Goal: Task Accomplishment & Management: Use online tool/utility

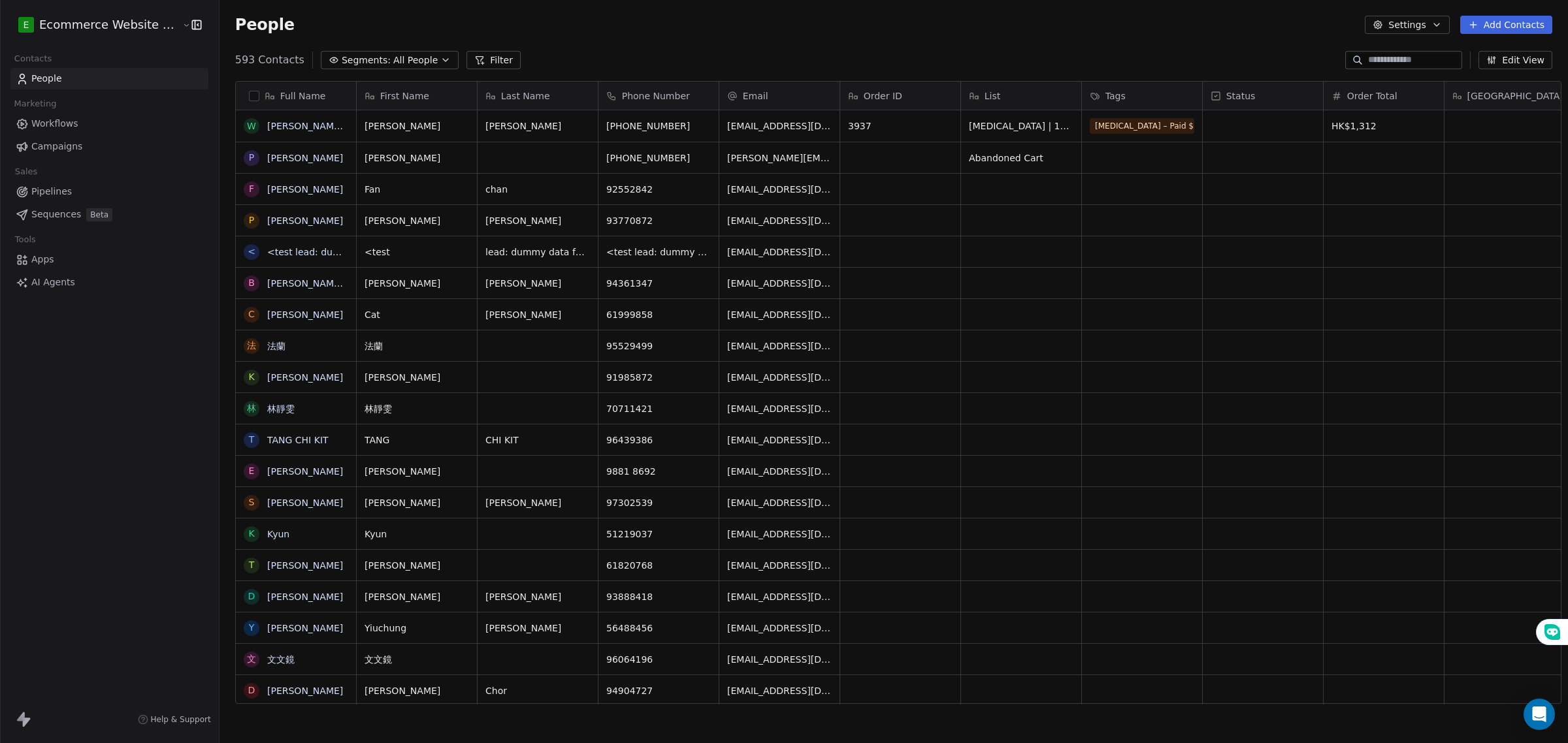
click at [1369, 62] on input at bounding box center [1414, 59] width 91 height 13
click at [1403, 59] on input at bounding box center [1414, 59] width 91 height 13
paste input "**********"
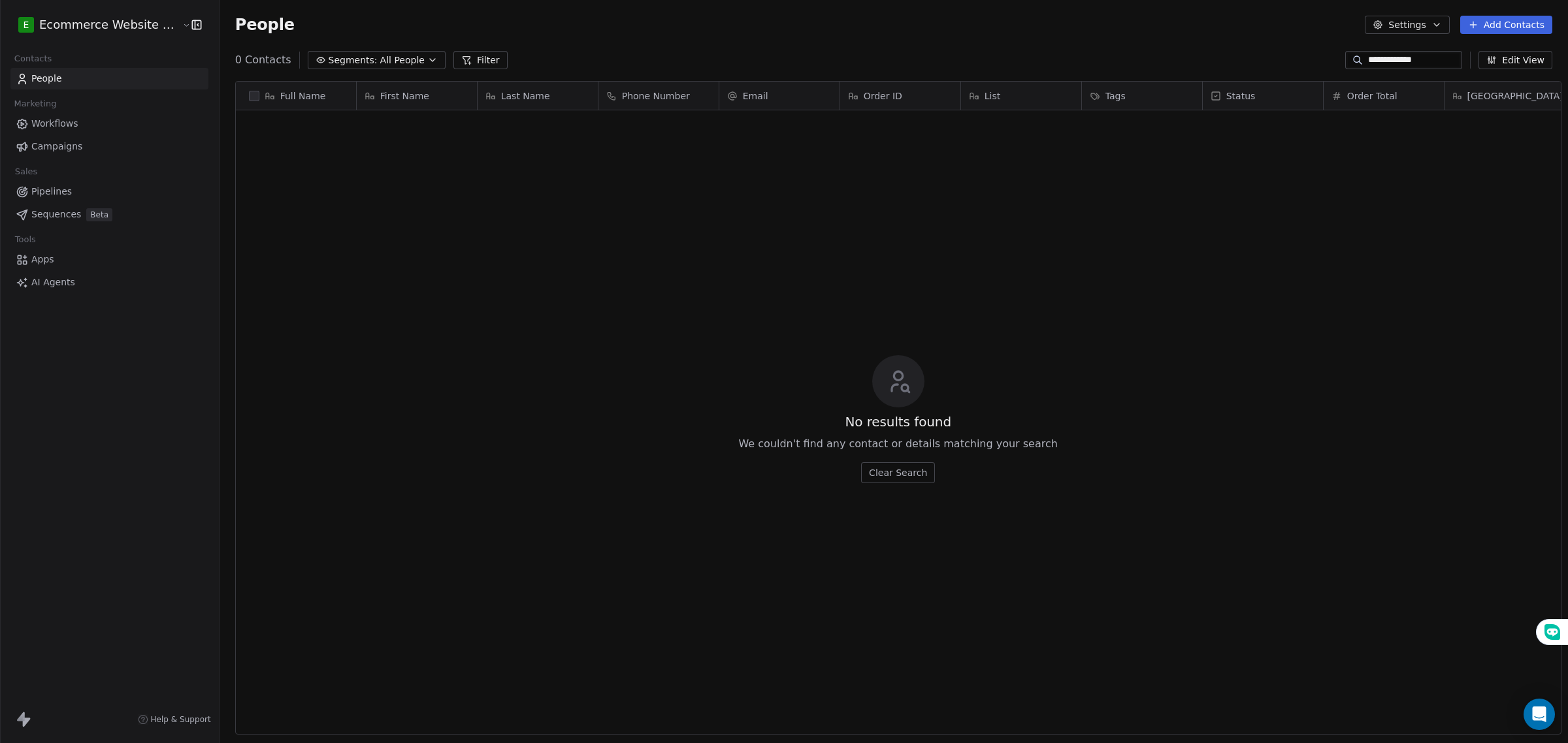
scroll to position [641, 1346]
type input "**********"
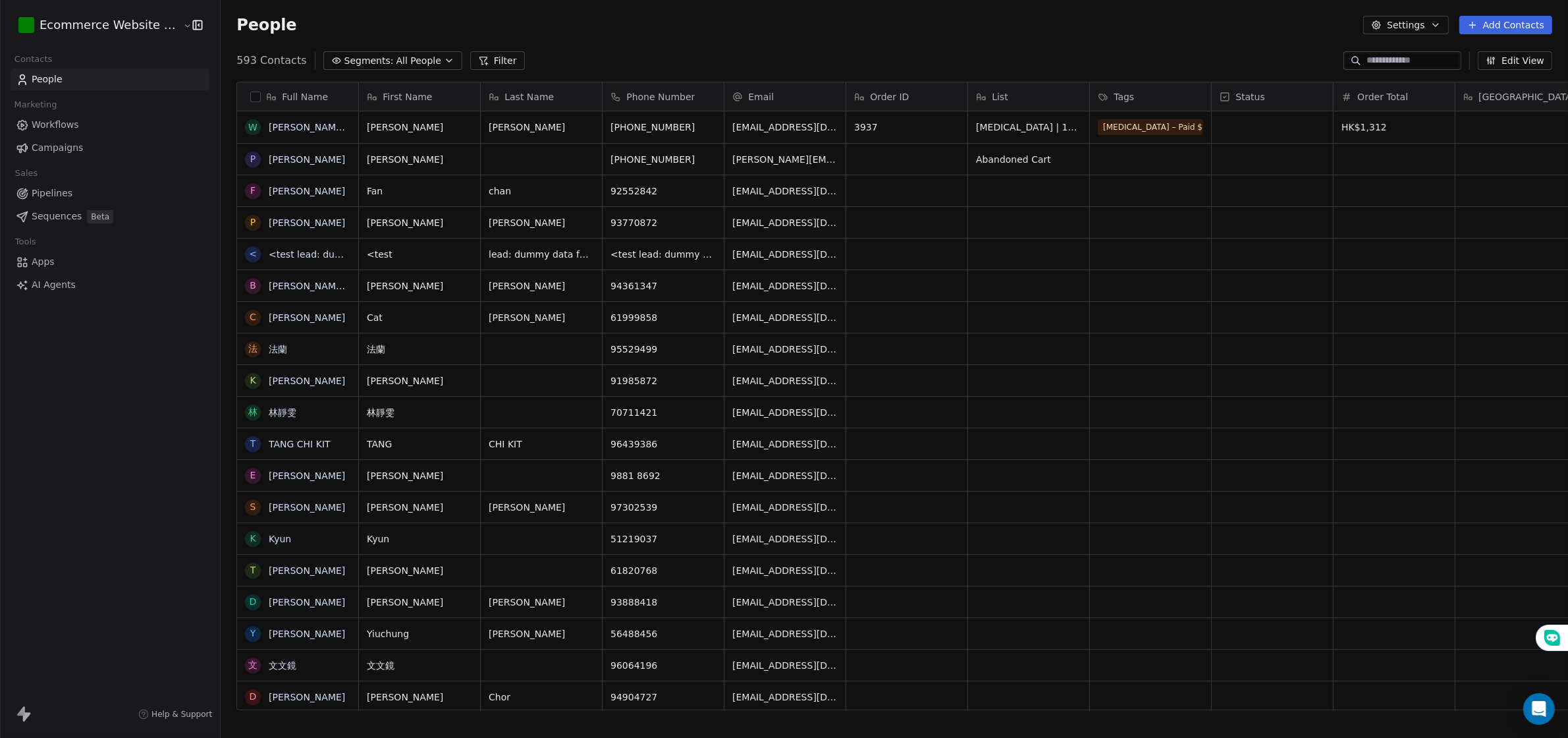
scroll to position [647, 1357]
click at [1367, 58] on input at bounding box center [1413, 60] width 92 height 13
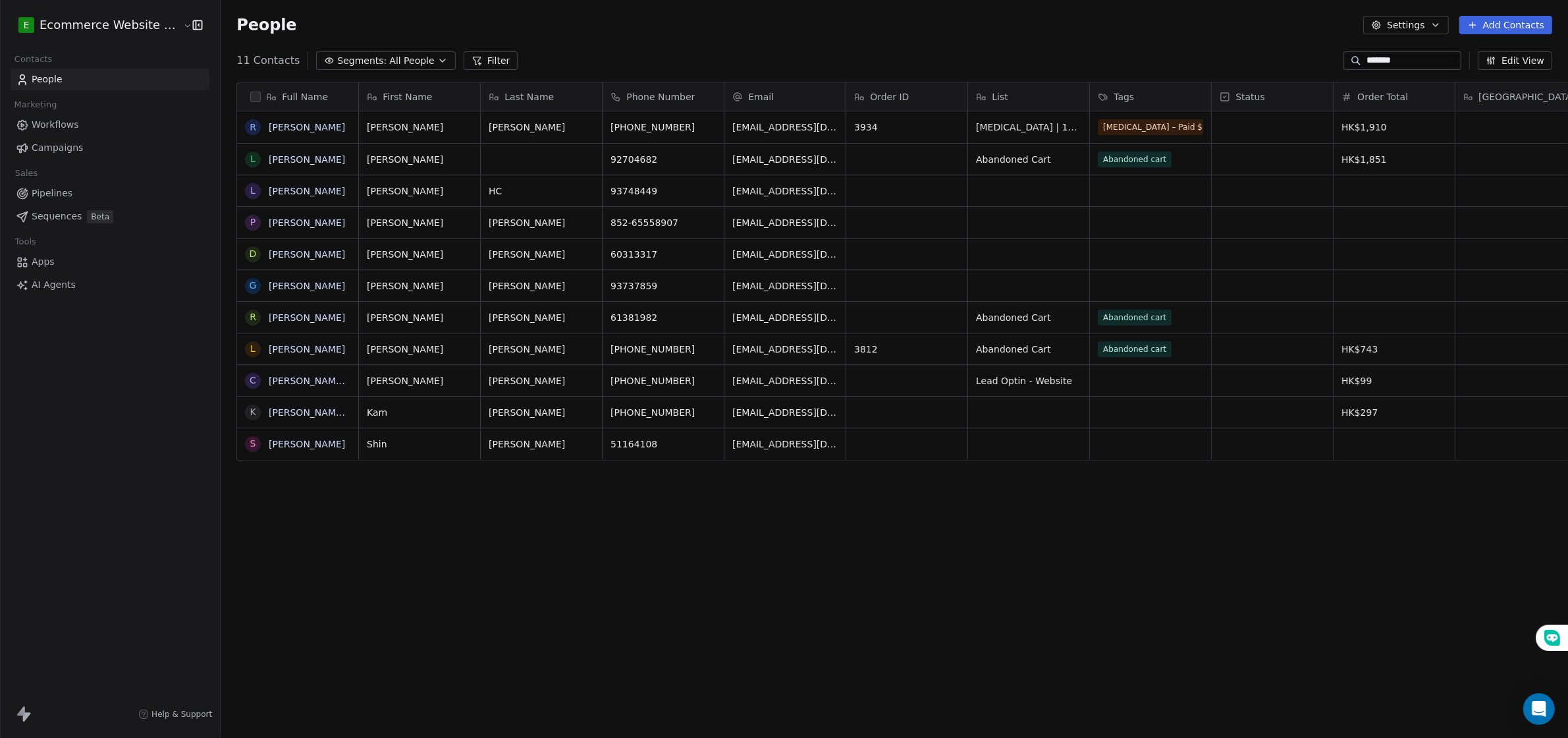
type input "*******"
click at [69, 72] on link "People" at bounding box center [109, 80] width 199 height 22
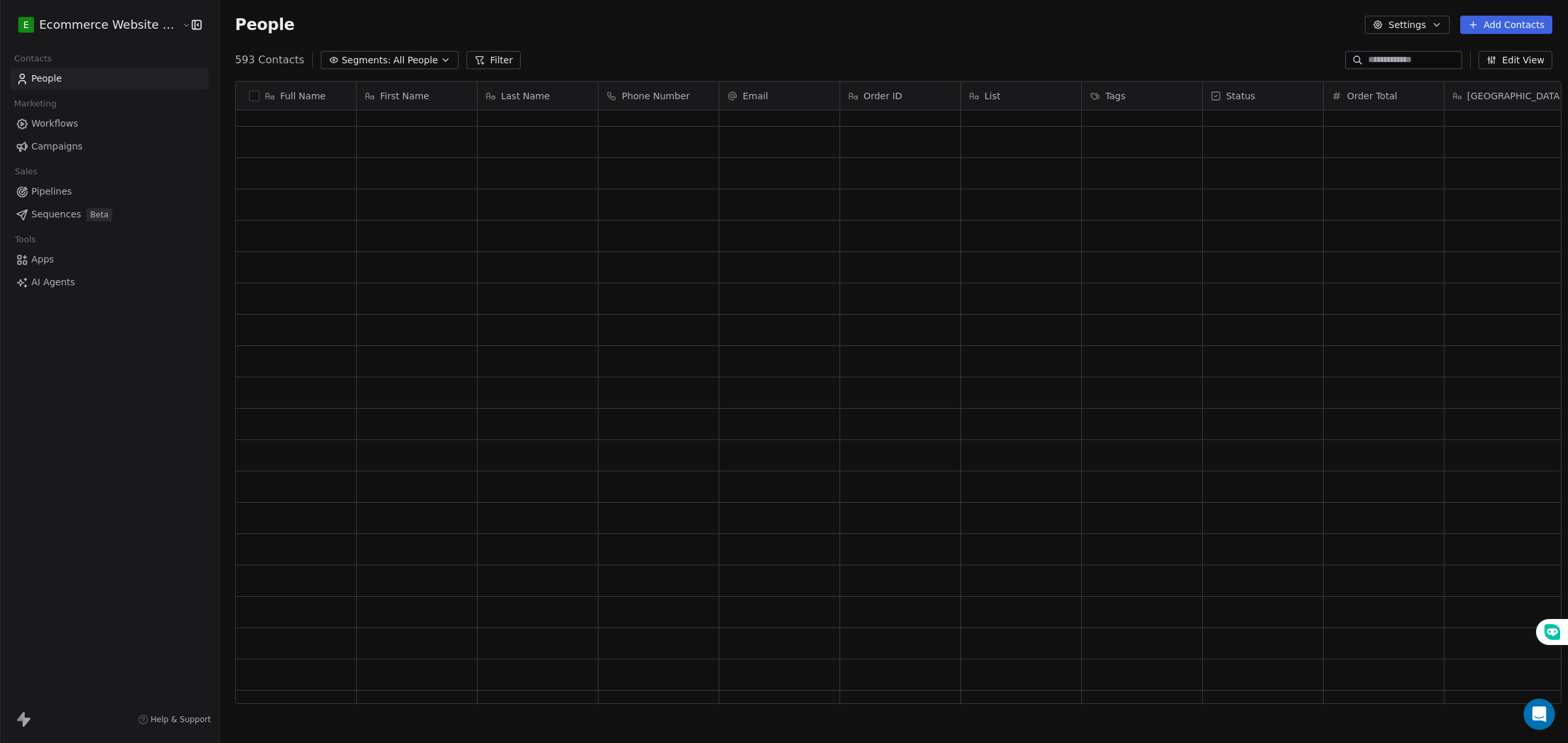
scroll to position [1959, 0]
click at [83, 122] on link "Workflows" at bounding box center [109, 124] width 198 height 22
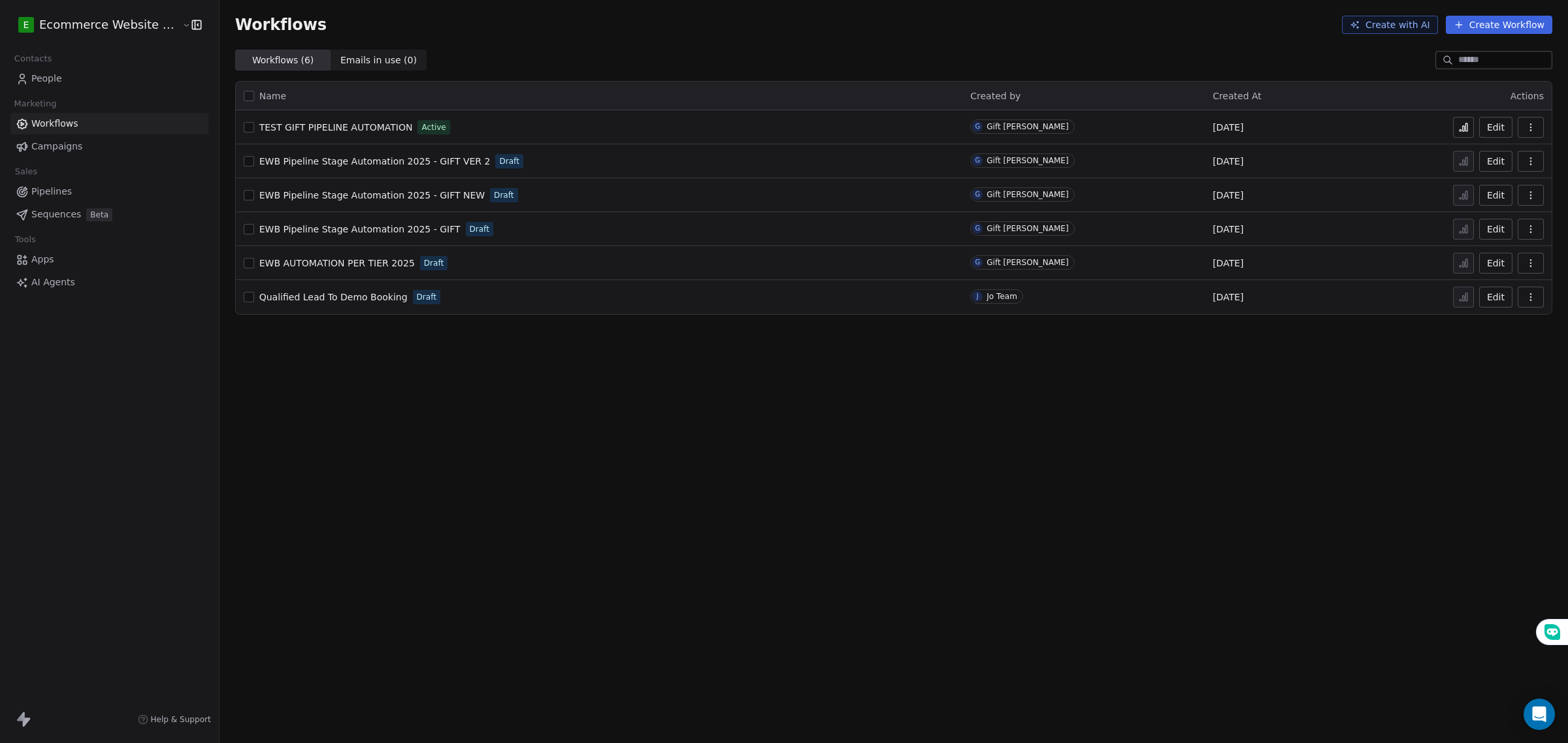
click at [456, 160] on span "EWB Pipeline Stage Automation 2025 - GIFT VER 2" at bounding box center [375, 161] width 231 height 10
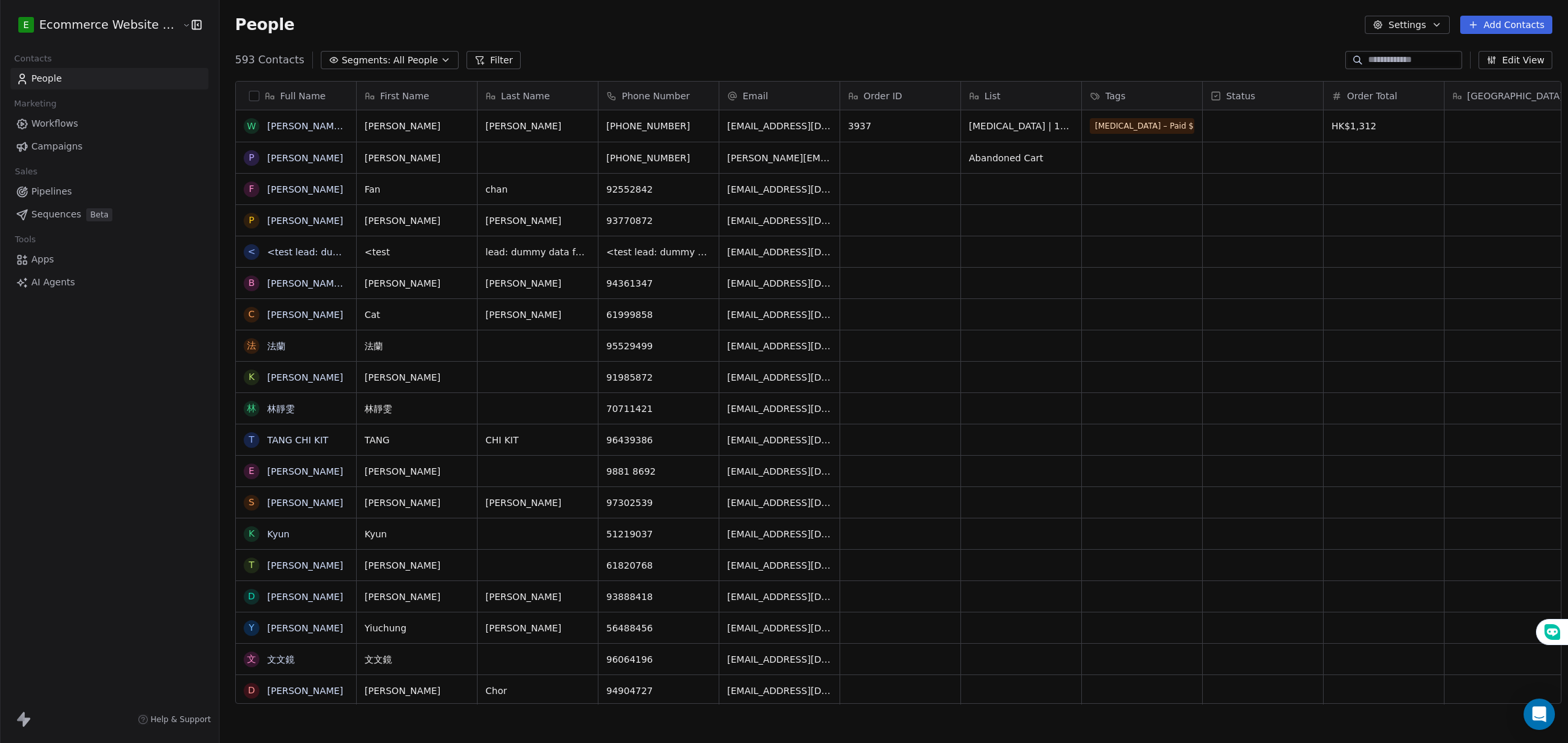
scroll to position [12, 13]
click at [1011, 181] on div "grid" at bounding box center [1021, 189] width 120 height 31
click at [1005, 239] on html "E Ecommerce Website Builder Contacts People Marketing Workflows Campaigns Sales…" at bounding box center [784, 371] width 1568 height 743
click at [1104, 198] on html "E Ecommerce Website Builder Contacts People Marketing Workflows Campaigns Sales…" at bounding box center [784, 371] width 1568 height 743
click at [1104, 198] on div "grid" at bounding box center [1142, 189] width 120 height 31
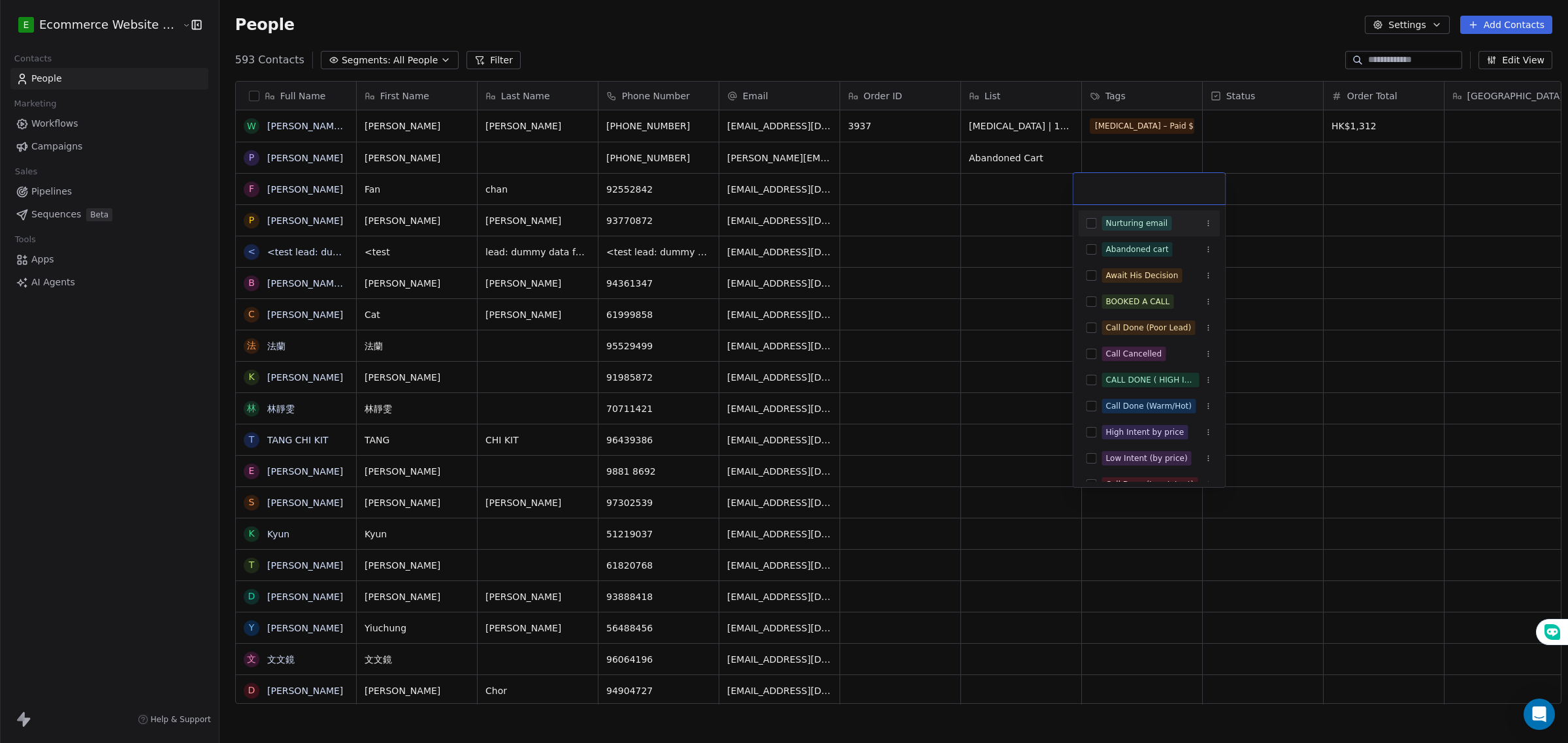
click at [894, 220] on html "E Ecommerce Website Builder Contacts People Marketing Workflows Campaigns Sales…" at bounding box center [784, 371] width 1568 height 743
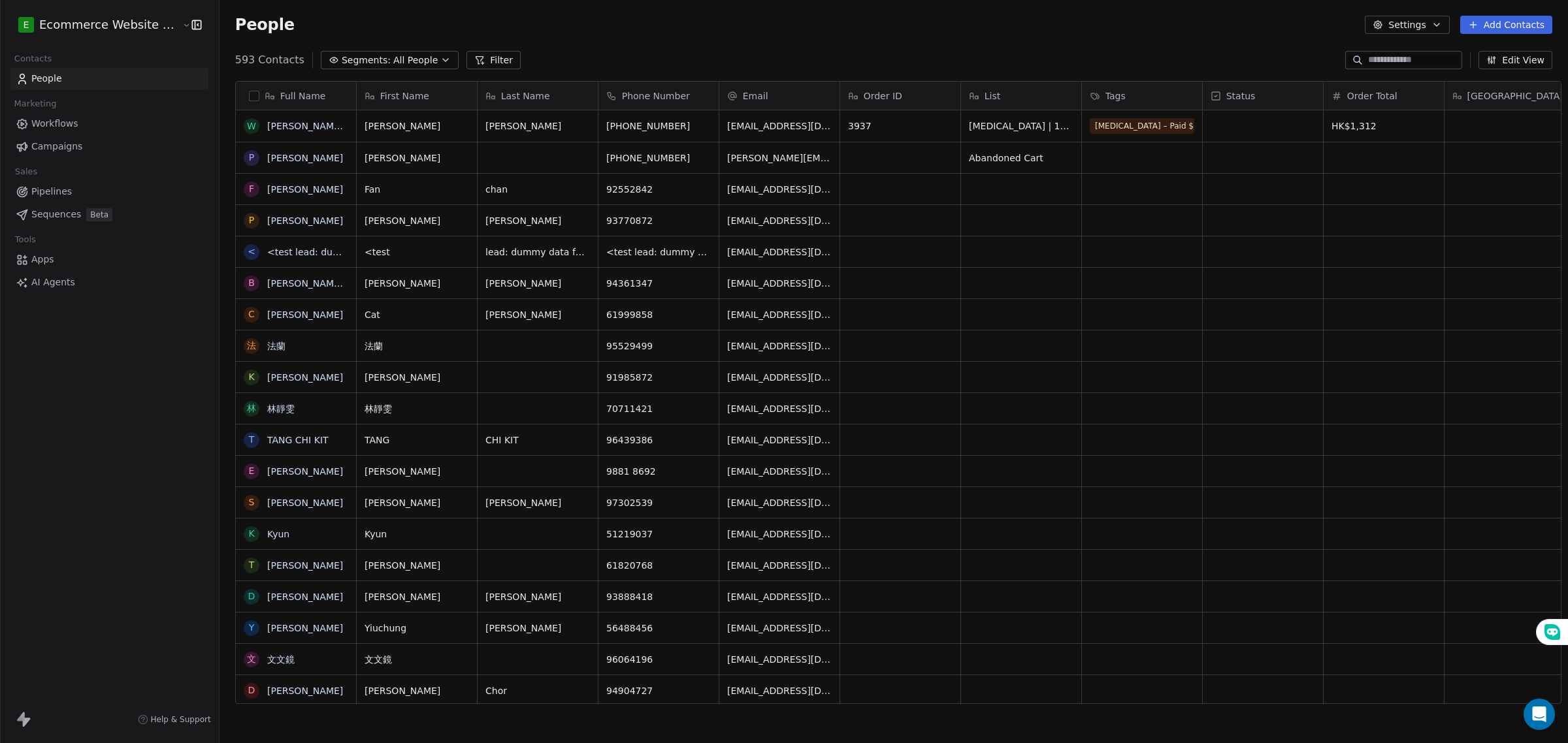
click at [403, 66] on span "All People" at bounding box center [415, 60] width 44 height 14
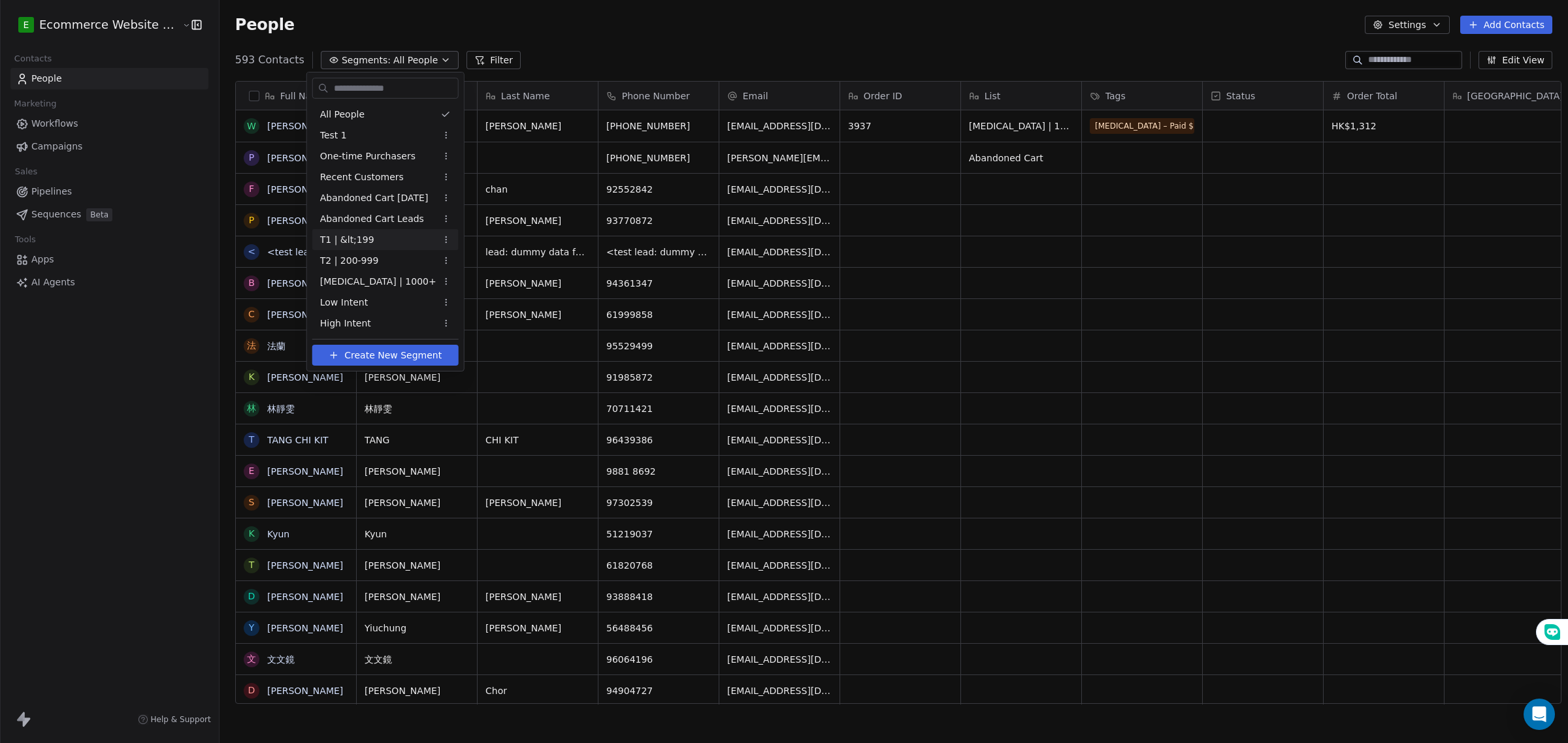
click at [517, 35] on html "E Ecommerce Website Builder Contacts People Marketing Workflows Campaigns Sales…" at bounding box center [784, 371] width 1568 height 743
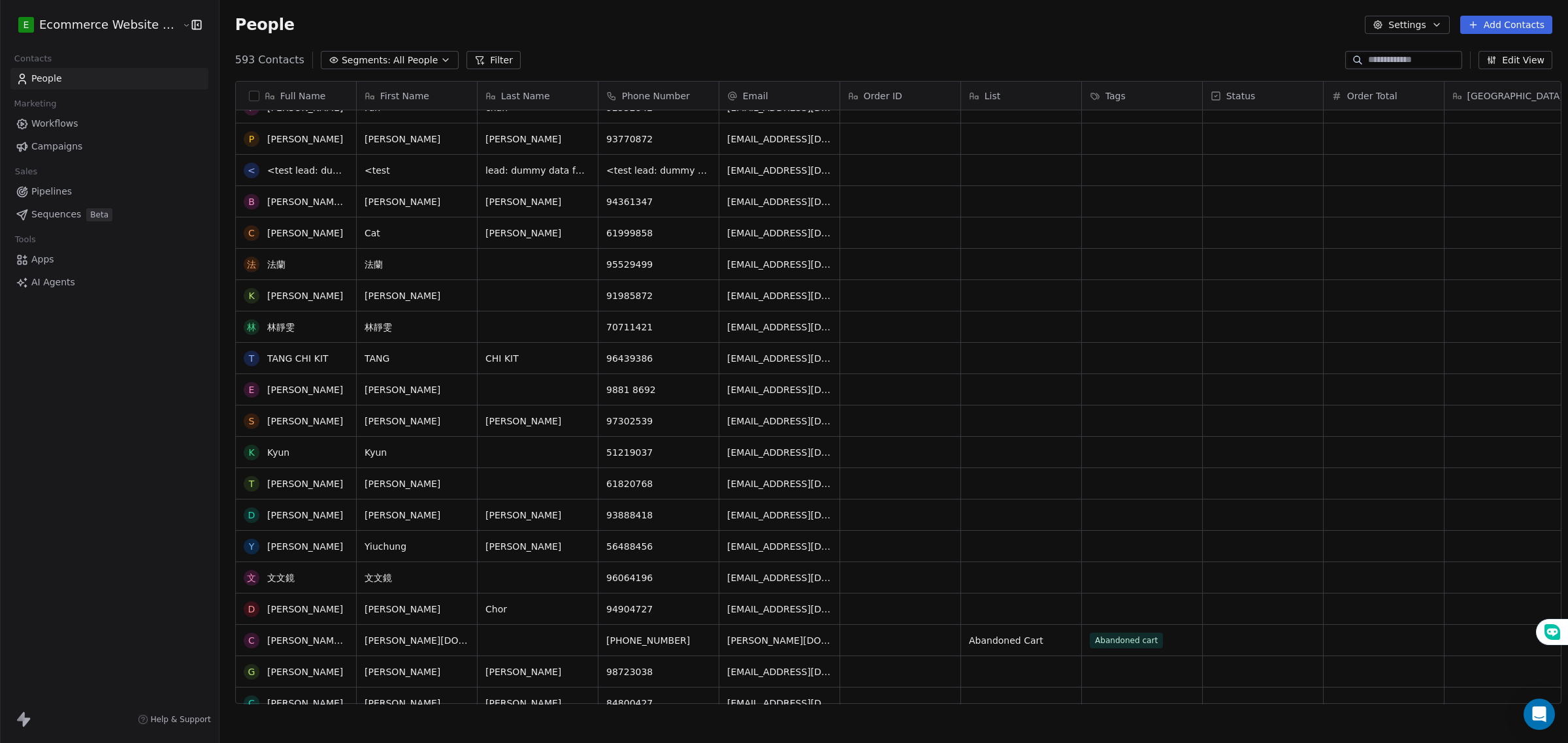
scroll to position [82, 0]
click at [410, 53] on button "Segments: All People" at bounding box center [390, 60] width 138 height 18
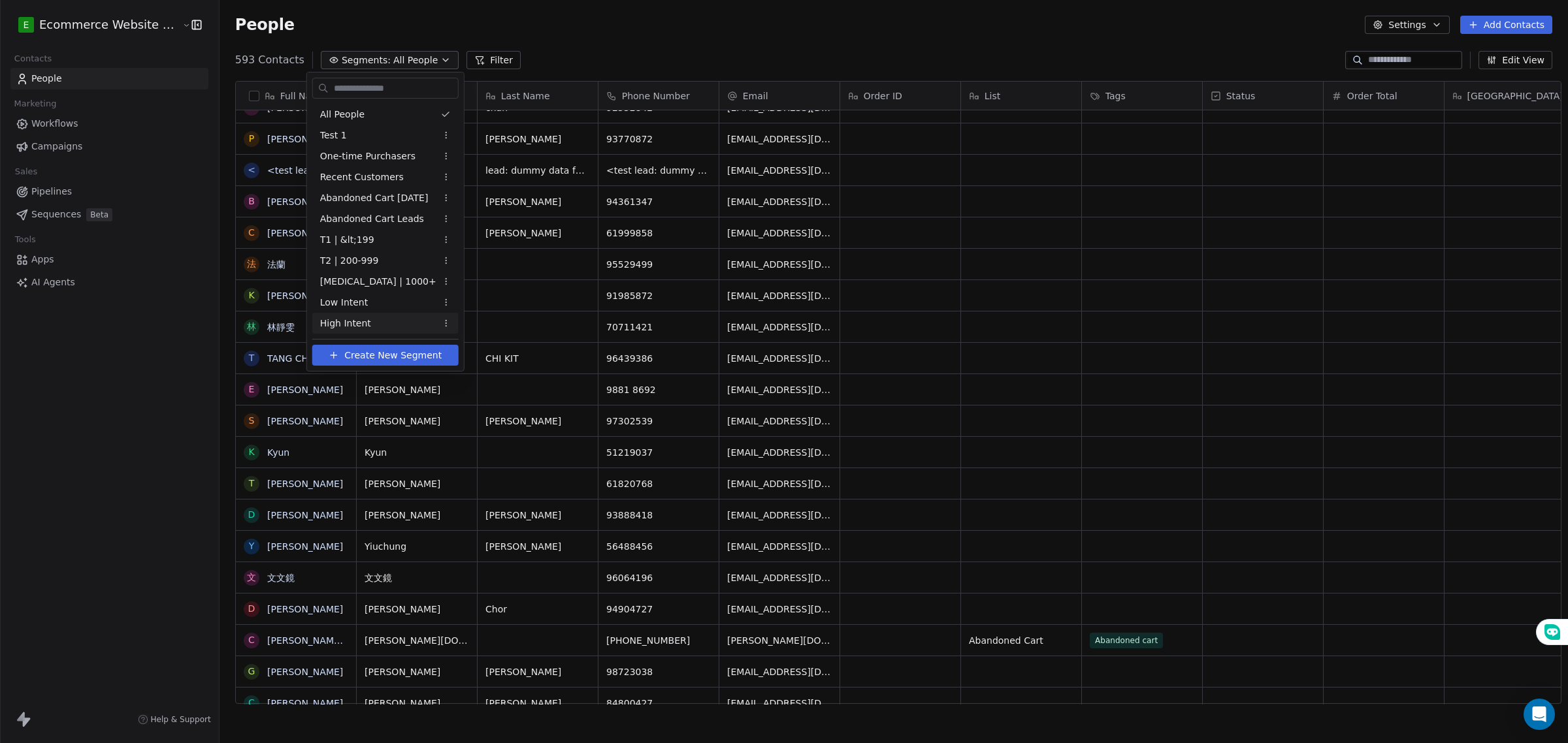
click at [393, 358] on span "Create New Segment" at bounding box center [393, 355] width 98 height 14
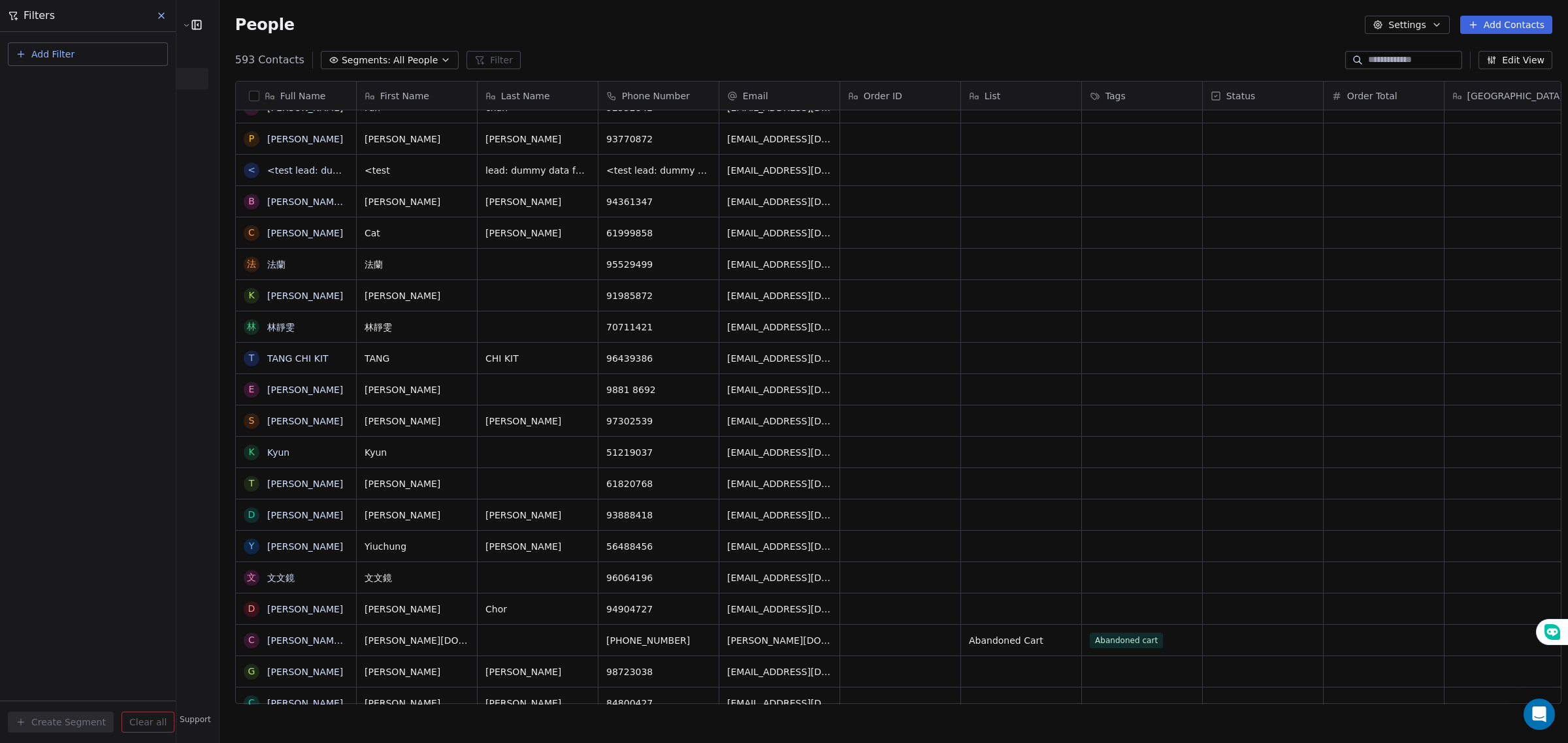
click at [97, 50] on button "Add Filter" at bounding box center [87, 54] width 160 height 23
click at [76, 86] on span "Contact properties" at bounding box center [65, 85] width 85 height 14
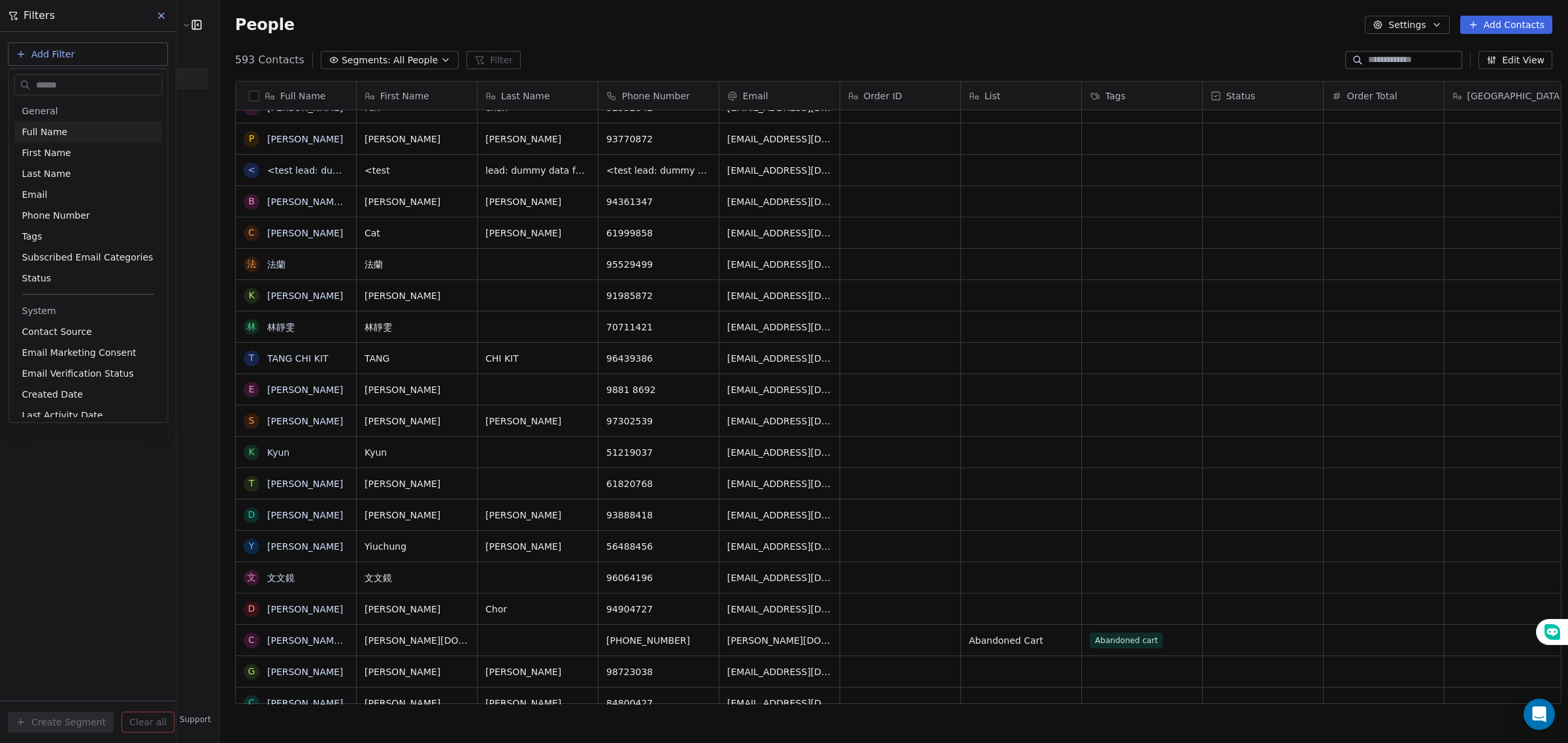
click at [91, 85] on input "text" at bounding box center [98, 85] width 129 height 19
type input "*"
